Goal: Task Accomplishment & Management: Use online tool/utility

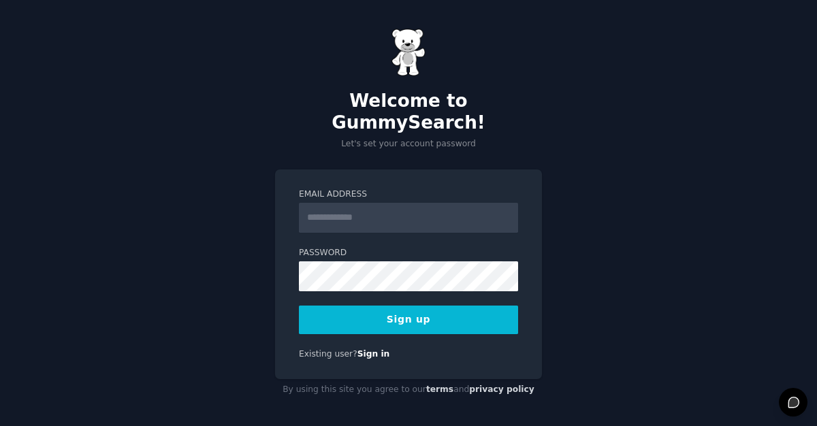
click at [328, 203] on input "Email Address" at bounding box center [408, 218] width 219 height 30
type input "**********"
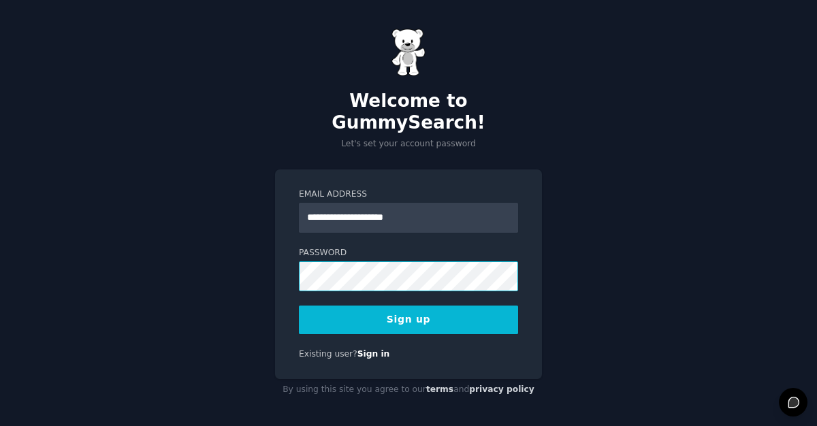
click at [299, 306] on button "Sign up" at bounding box center [408, 320] width 219 height 29
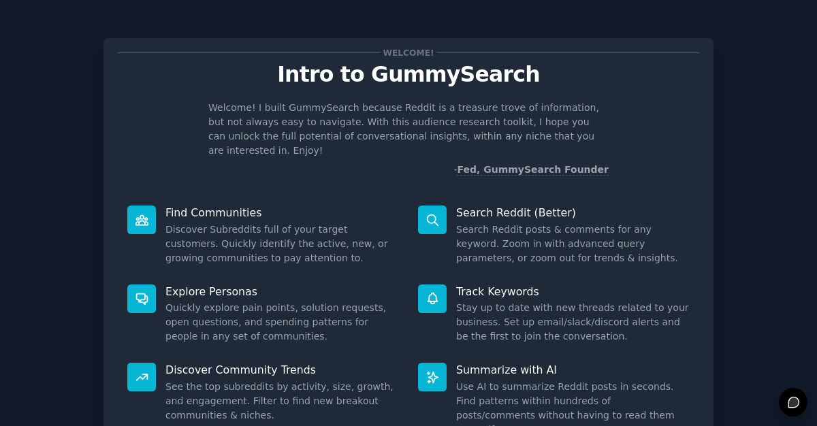
scroll to position [106, 0]
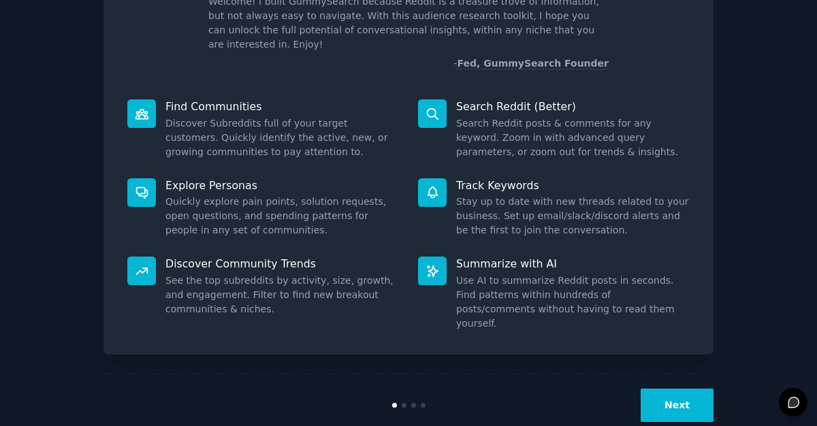
click at [704, 389] on button "Next" at bounding box center [677, 405] width 73 height 33
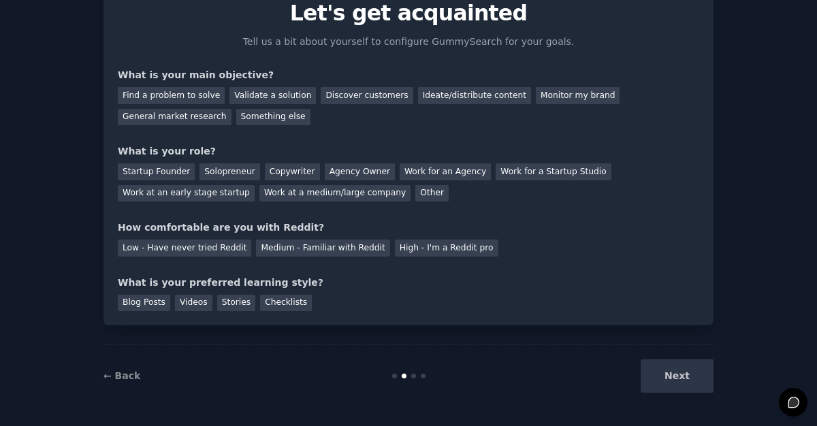
scroll to position [61, 0]
click at [694, 382] on div "Next" at bounding box center [612, 375] width 204 height 33
click at [644, 369] on div "Next" at bounding box center [612, 375] width 204 height 33
click at [671, 372] on div "Next" at bounding box center [612, 375] width 204 height 33
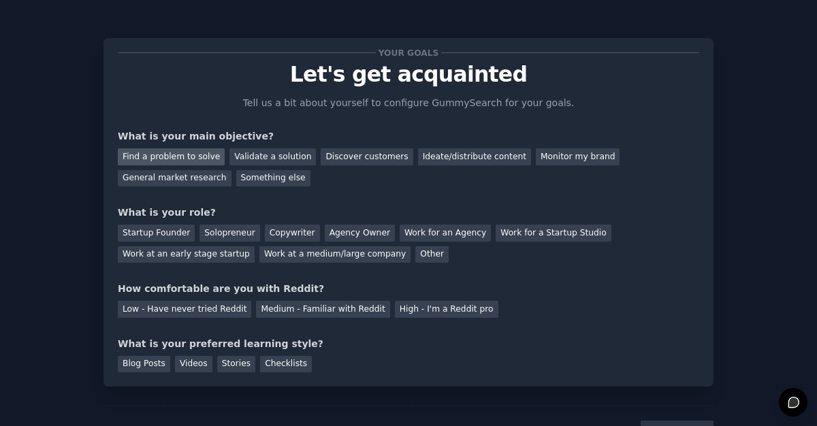
click at [194, 158] on div "Find a problem to solve" at bounding box center [171, 156] width 107 height 17
click at [174, 233] on div "Startup Founder" at bounding box center [156, 233] width 77 height 17
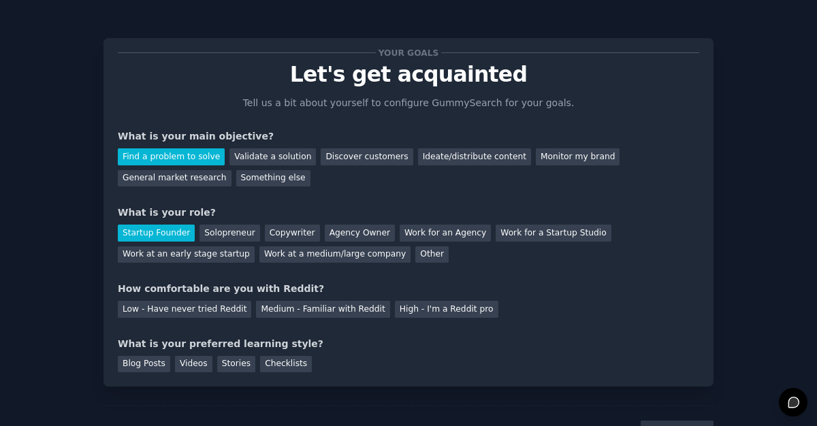
click at [178, 321] on div "Your goals Let's get acquainted Tell us a bit about yourself to configure Gummy…" at bounding box center [408, 212] width 581 height 320
click at [178, 314] on div "Low - Have never tried Reddit" at bounding box center [184, 309] width 133 height 17
click at [241, 365] on div "Stories" at bounding box center [236, 364] width 38 height 17
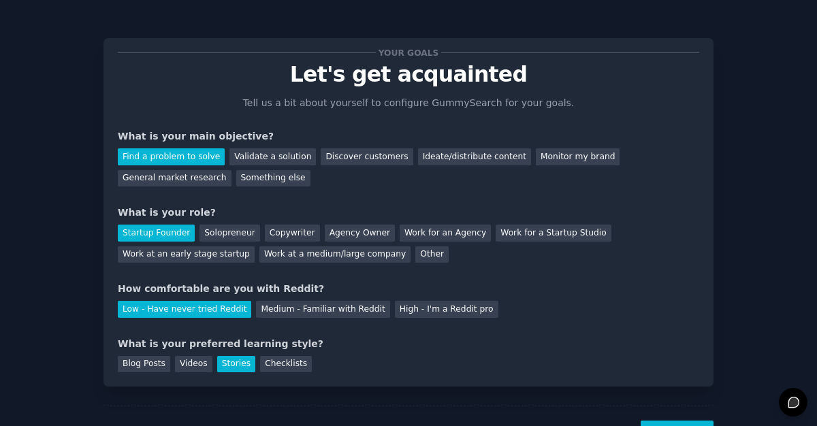
scroll to position [61, 0]
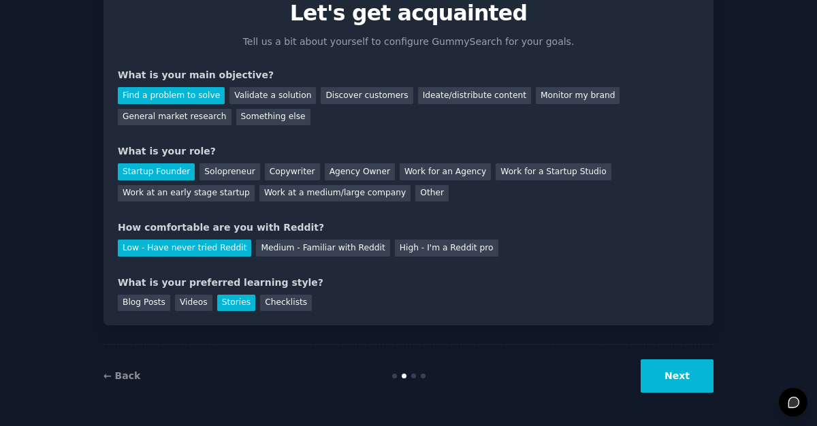
click at [633, 351] on div "← Back Next" at bounding box center [408, 375] width 610 height 63
click at [680, 381] on button "Next" at bounding box center [677, 375] width 73 height 33
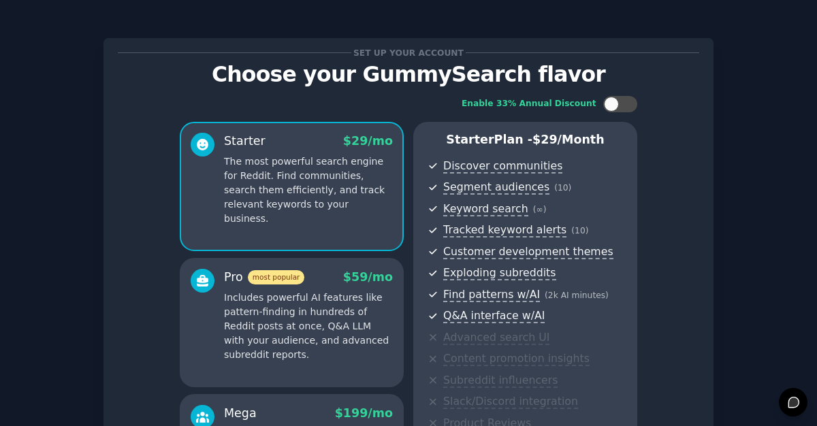
scroll to position [227, 0]
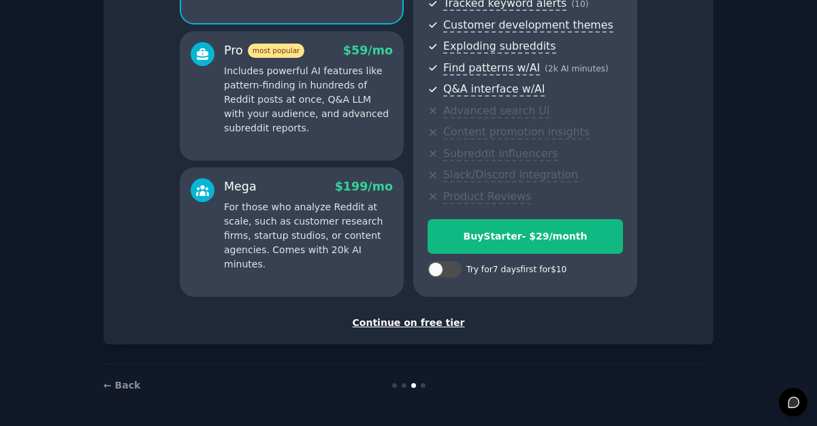
click at [427, 329] on div "Continue on free tier" at bounding box center [408, 323] width 581 height 14
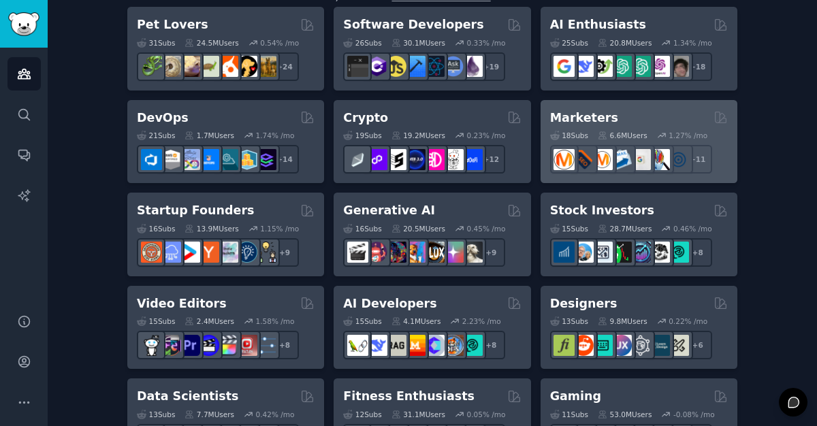
scroll to position [255, 0]
